Goal: Use online tool/utility: Utilize a website feature to perform a specific function

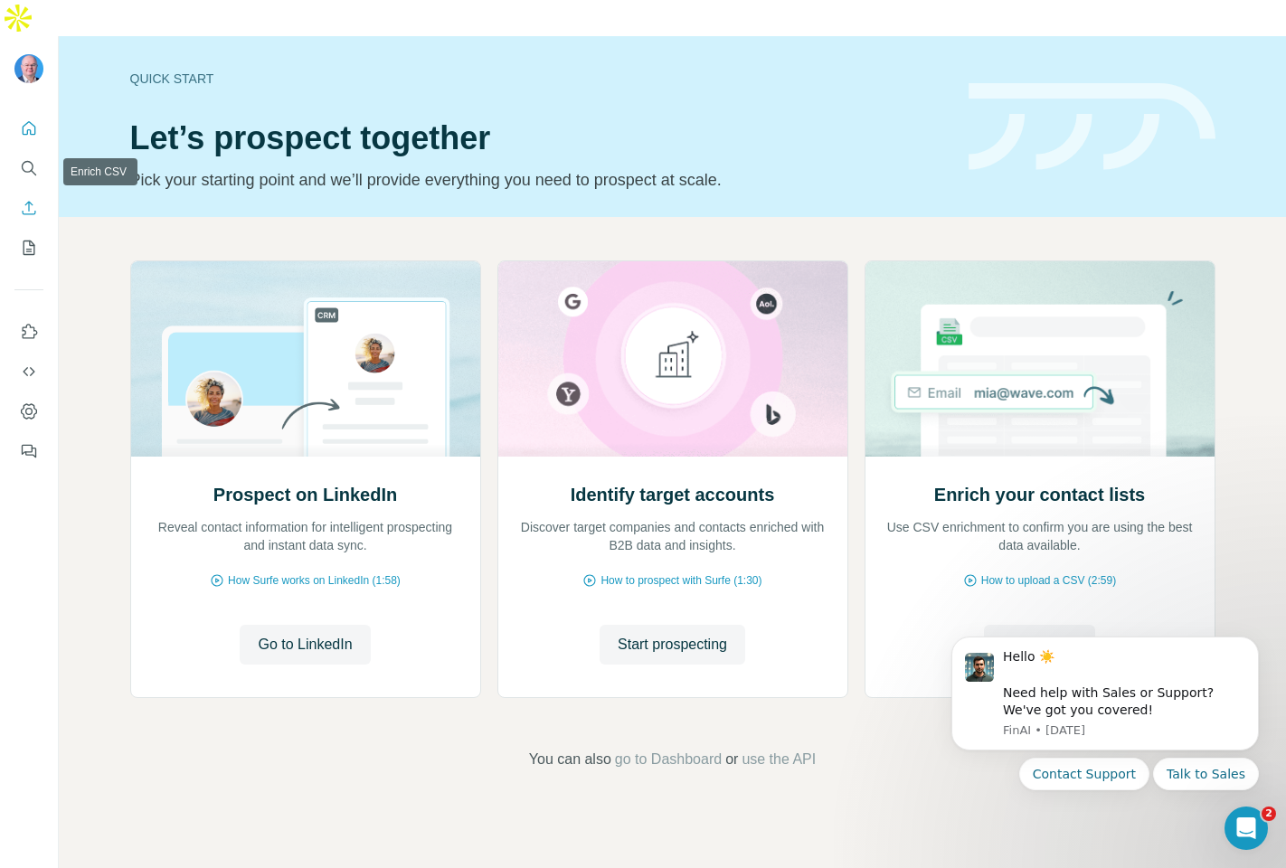
click at [25, 199] on icon "Enrich CSV" at bounding box center [29, 208] width 18 height 18
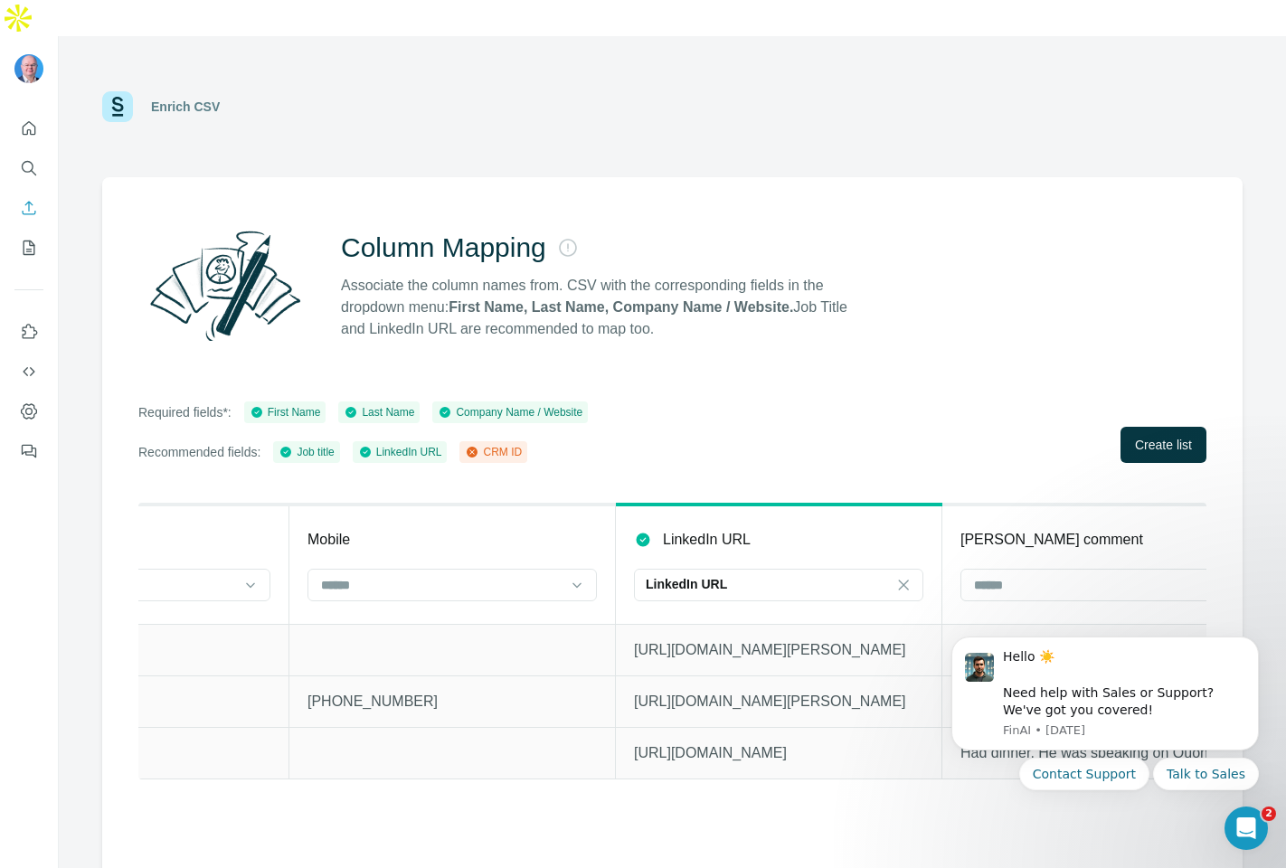
scroll to position [0, 2144]
click at [1152, 436] on span "Create list" at bounding box center [1163, 445] width 57 height 18
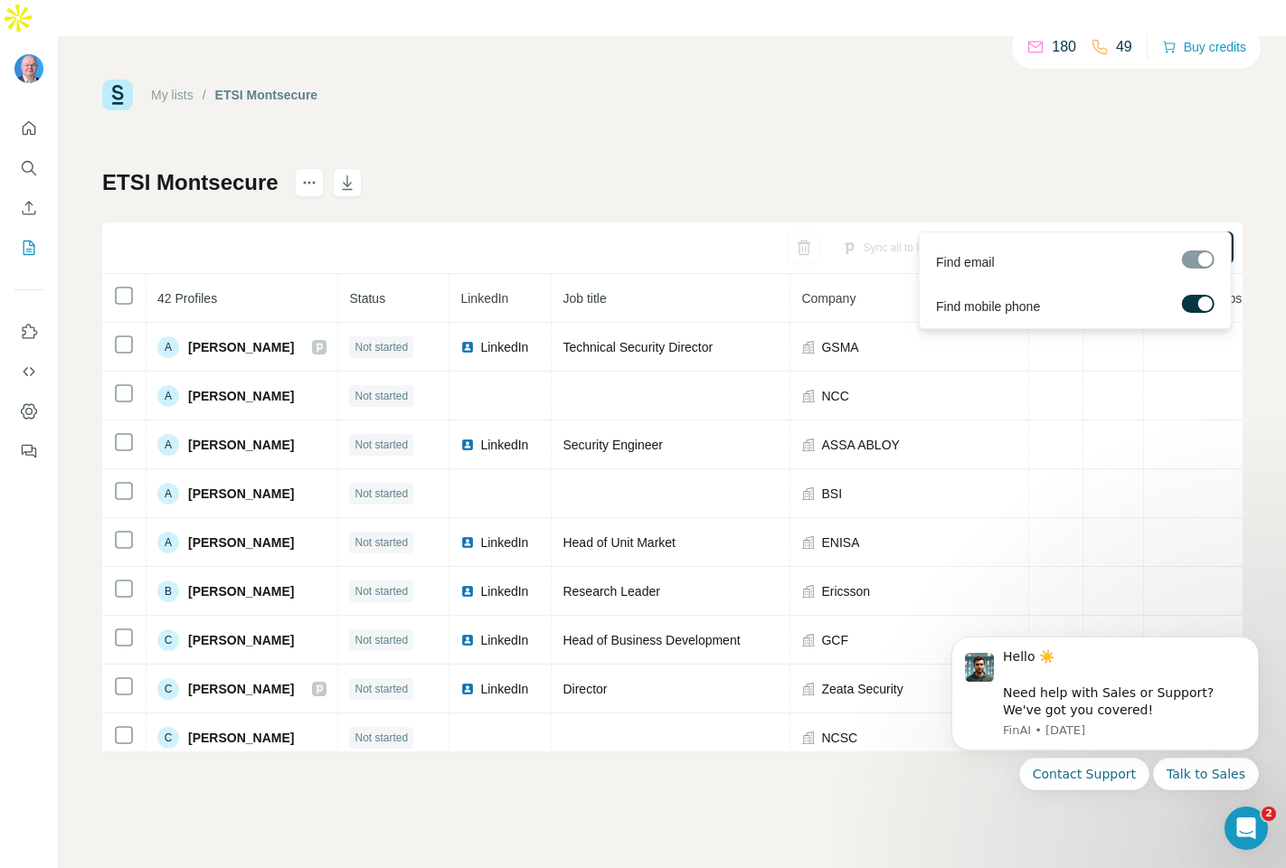
click at [1200, 300] on div at bounding box center [1205, 304] width 14 height 14
click at [1144, 239] on span "Find all emails (42)" at bounding box center [1160, 248] width 107 height 18
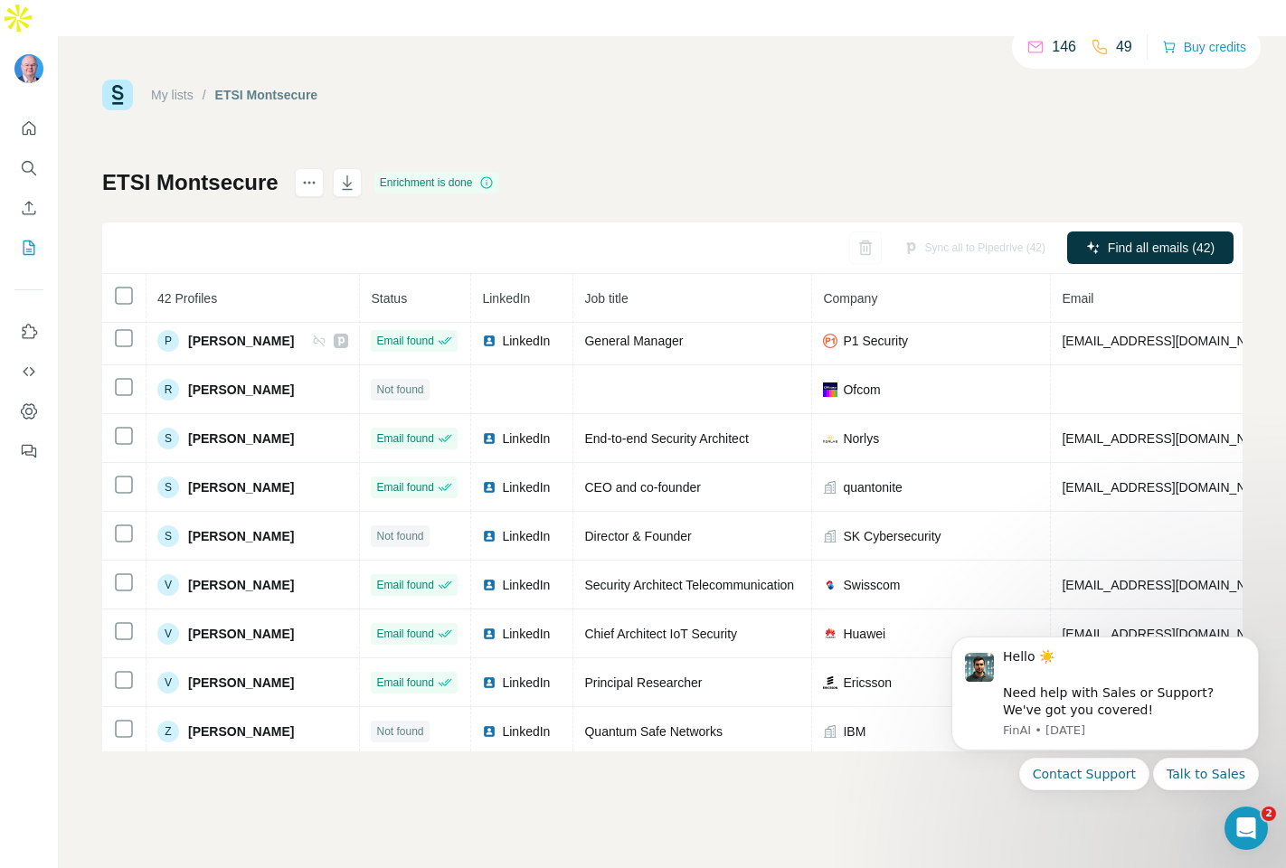
scroll to position [1622, 0]
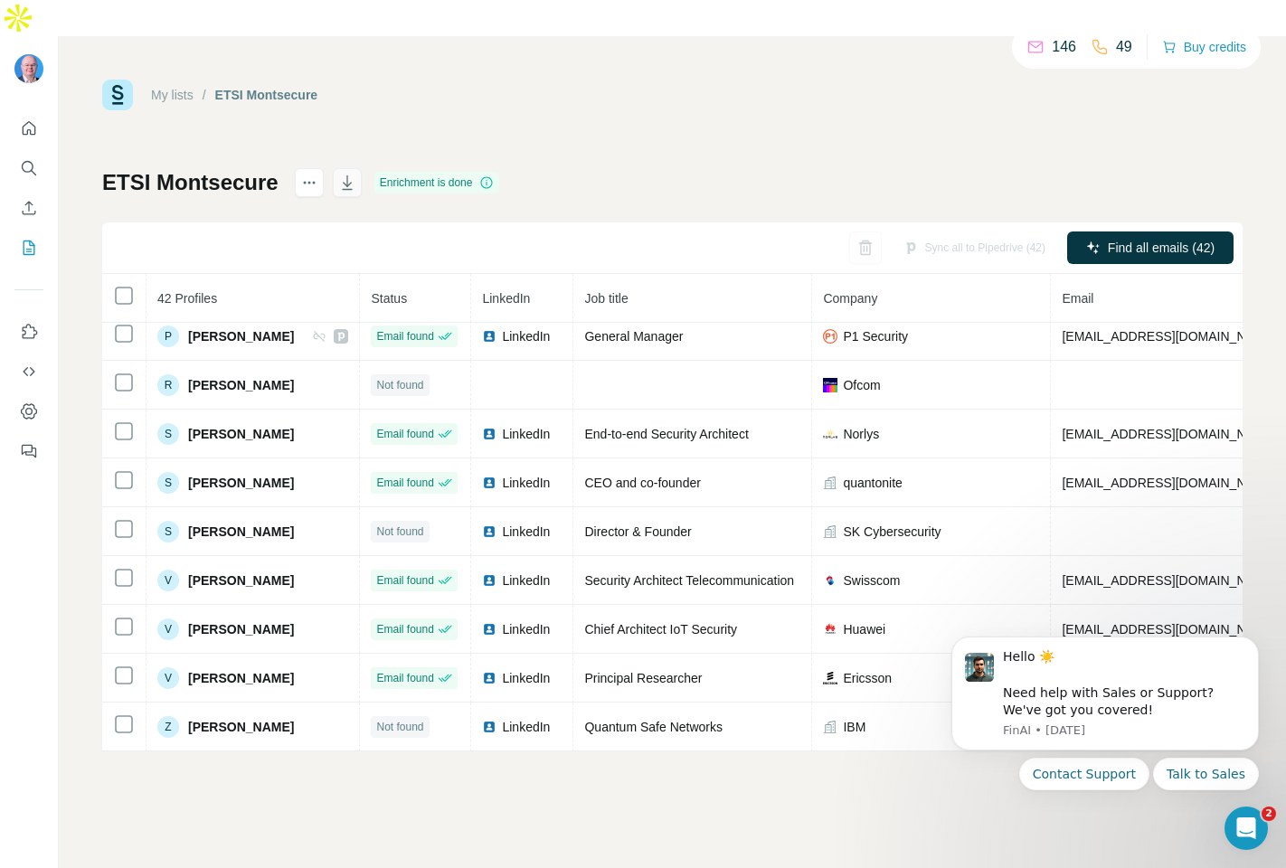
click at [353, 174] on icon "button" at bounding box center [347, 183] width 18 height 18
